Goal: Task Accomplishment & Management: Complete application form

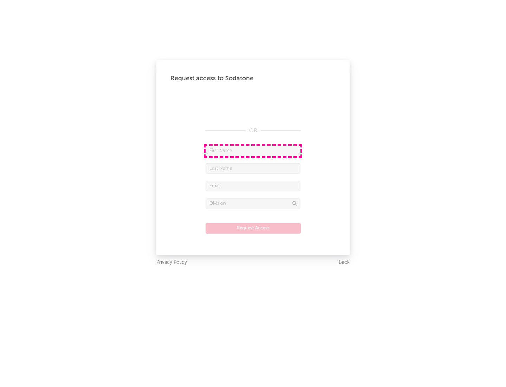
click at [253, 151] on input "text" at bounding box center [253, 151] width 95 height 11
type input "[PERSON_NAME]"
click at [253, 168] on input "text" at bounding box center [253, 168] width 95 height 11
type input "[PERSON_NAME]"
click at [253, 186] on input "text" at bounding box center [253, 186] width 95 height 11
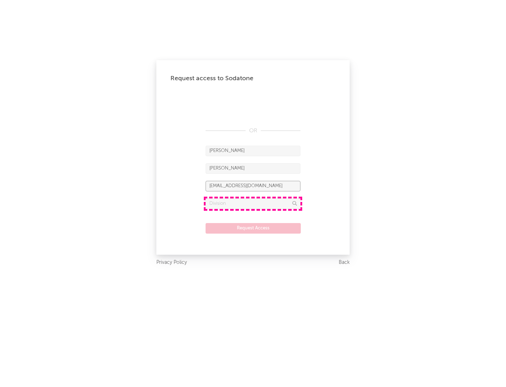
type input "[EMAIL_ADDRESS][DOMAIN_NAME]"
click at [253, 203] on input "text" at bounding box center [253, 203] width 95 height 11
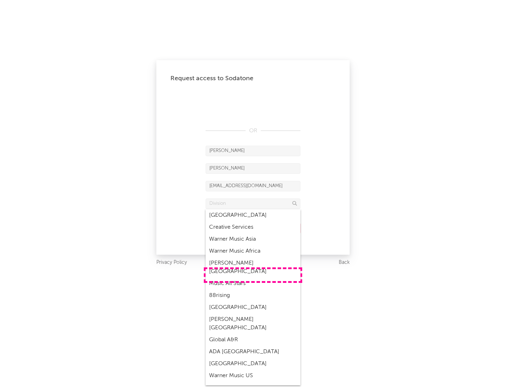
click at [253, 277] on div "Music All Stars" at bounding box center [253, 283] width 95 height 12
type input "Music All Stars"
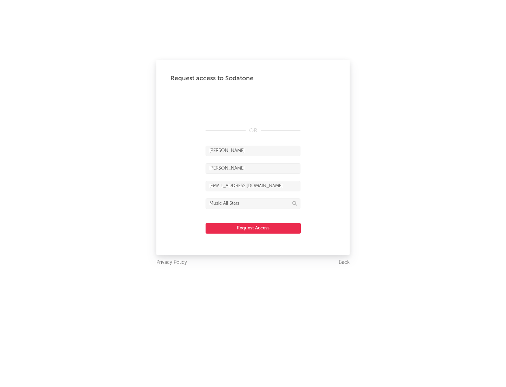
click at [253, 228] on button "Request Access" at bounding box center [253, 228] width 95 height 11
